Goal: Task Accomplishment & Management: Manage account settings

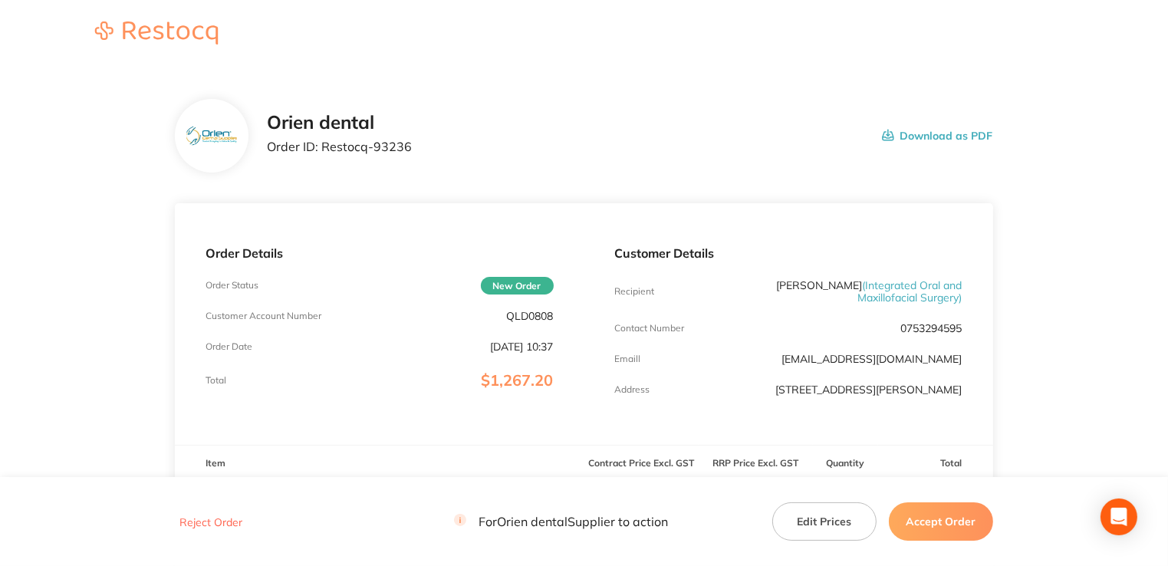
click at [619, 413] on div "Customer Details Recipient [PERSON_NAME] ( Integrated Oral and Maxillofacial Su…" at bounding box center [788, 324] width 409 height 242
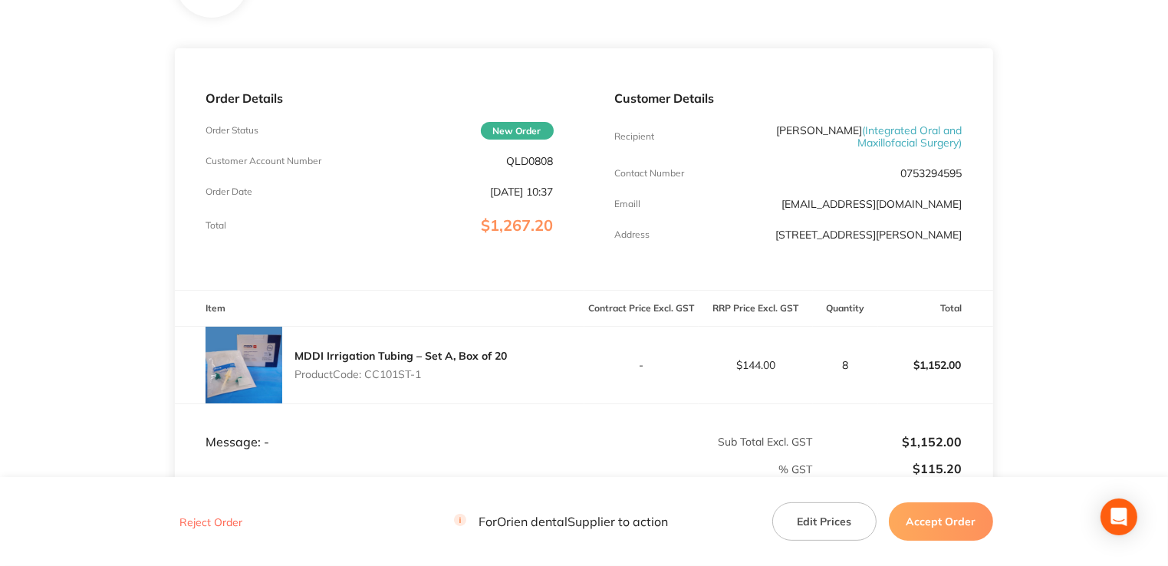
scroll to position [153, 0]
click at [534, 169] on div "Order Details Order Status New Order Customer Account Number QLD0808 Order Date…" at bounding box center [379, 171] width 409 height 242
click at [531, 164] on p "QLD0808" at bounding box center [530, 162] width 47 height 12
copy p "QLD0808"
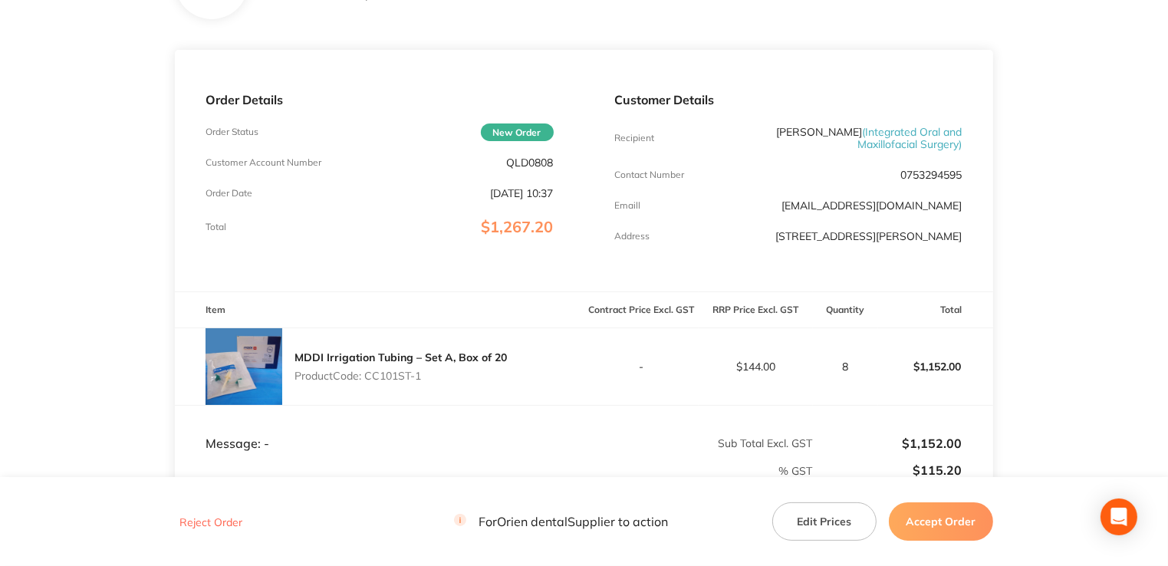
click at [548, 380] on div "MDDI Irrigation Tubing – Set A, Box of 20 Product Code: CC101ST-1" at bounding box center [379, 366] width 409 height 77
drag, startPoint x: 369, startPoint y: 376, endPoint x: 424, endPoint y: 376, distance: 55.2
click at [424, 376] on p "Product Code: CC101ST-1" at bounding box center [400, 376] width 212 height 12
drag, startPoint x: 424, startPoint y: 376, endPoint x: 395, endPoint y: 376, distance: 29.1
copy p "CC101ST-1"
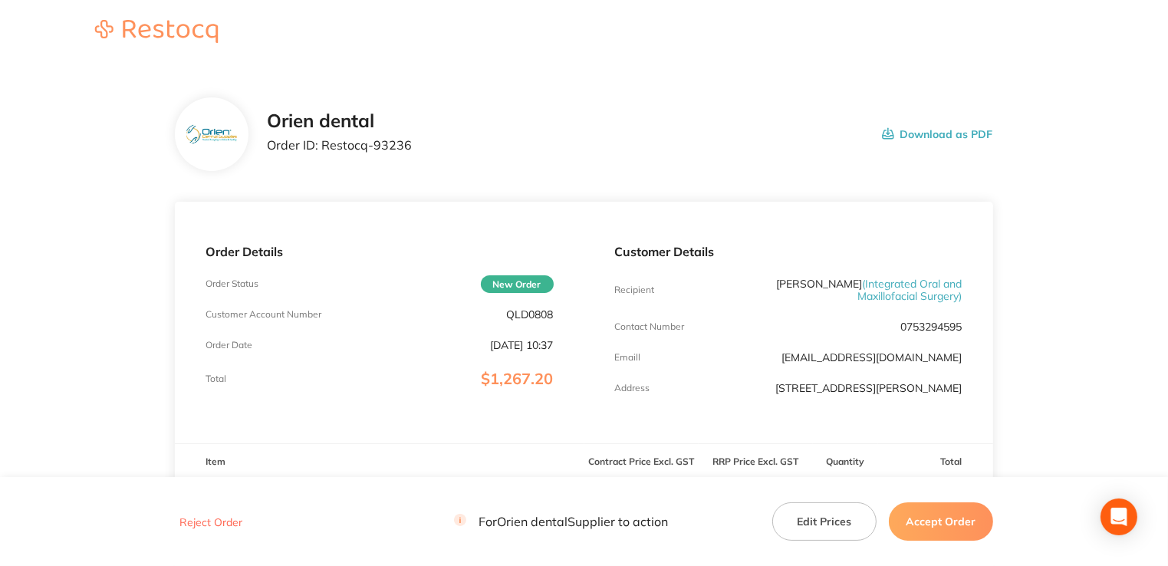
scroll to position [0, 0]
drag, startPoint x: 458, startPoint y: 140, endPoint x: 324, endPoint y: 144, distance: 134.3
click at [324, 144] on div "Orien dental Order ID: Restocq- 93236 Download as PDF" at bounding box center [629, 136] width 725 height 48
copy p "Restocq- 93236"
click at [925, 528] on button "Accept Order" at bounding box center [941, 521] width 104 height 38
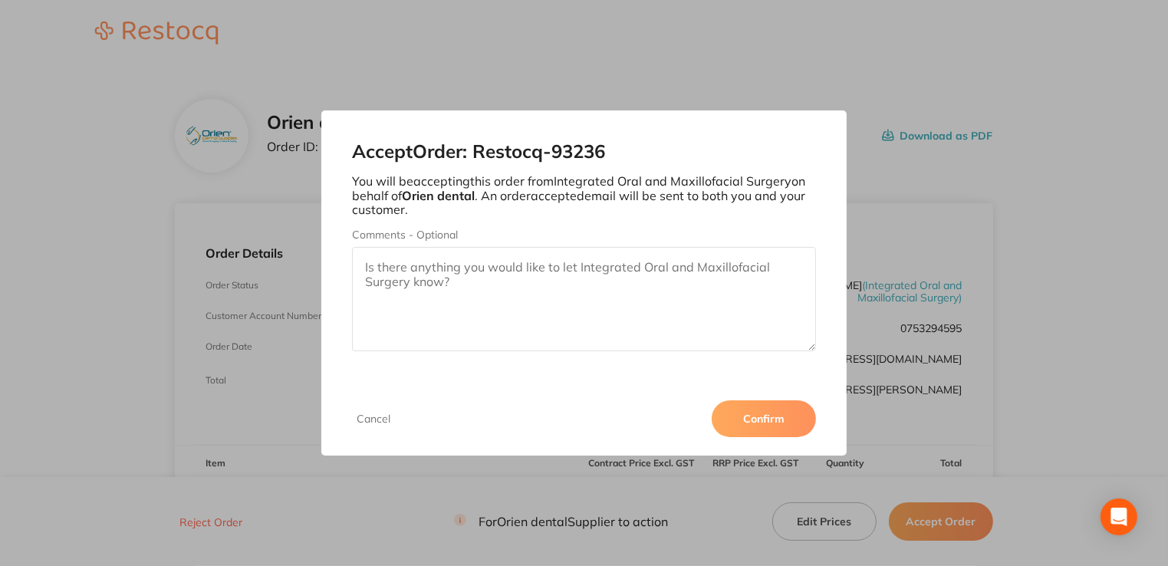
click at [607, 287] on textarea "Comments - Optional" at bounding box center [584, 299] width 464 height 104
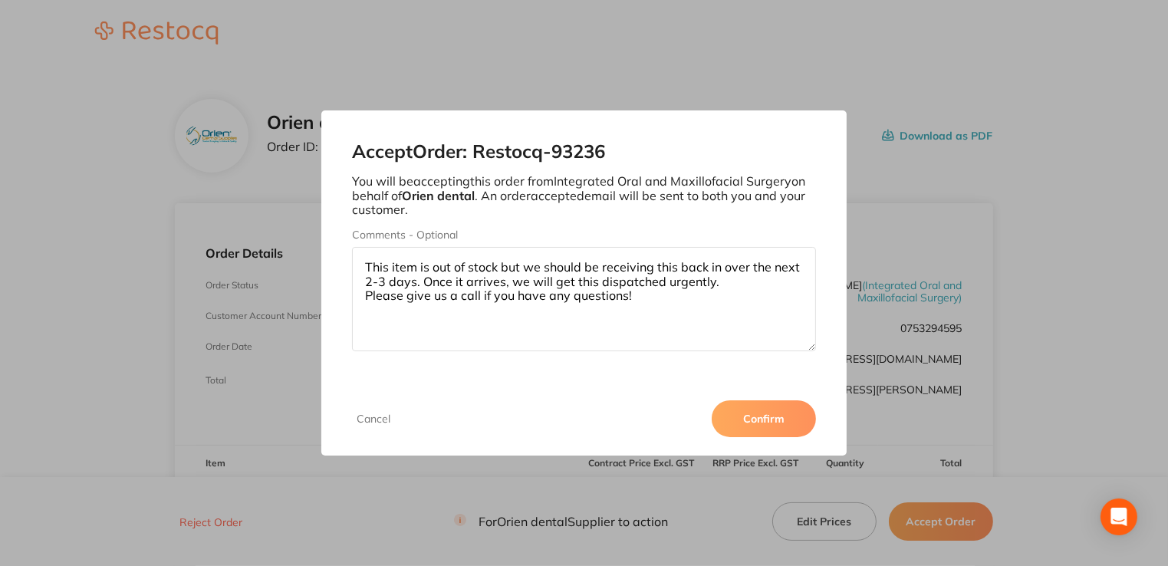
type textarea "This item is out of stock but we should be receiving this back in over the next…"
click at [752, 410] on button "Confirm" at bounding box center [764, 418] width 104 height 37
